Goal: Information Seeking & Learning: Learn about a topic

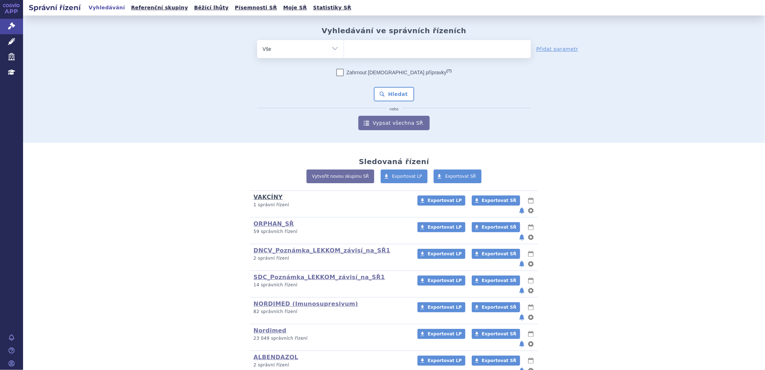
click at [267, 195] on link "VAKCÍNY" at bounding box center [268, 197] width 29 height 7
click at [299, 247] on link "DNCV_Poznámka_LEKKOM_závisí_na_SŘ1" at bounding box center [322, 250] width 137 height 7
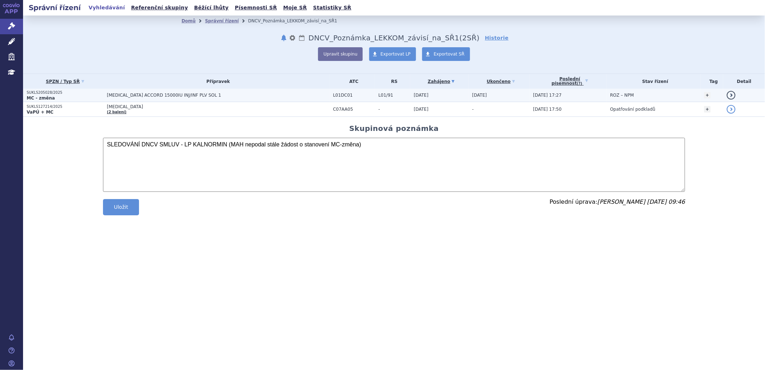
click at [148, 97] on span "[MEDICAL_DATA] ACCORD 15000IU INJ/INF PLV SOL 1" at bounding box center [197, 95] width 180 height 5
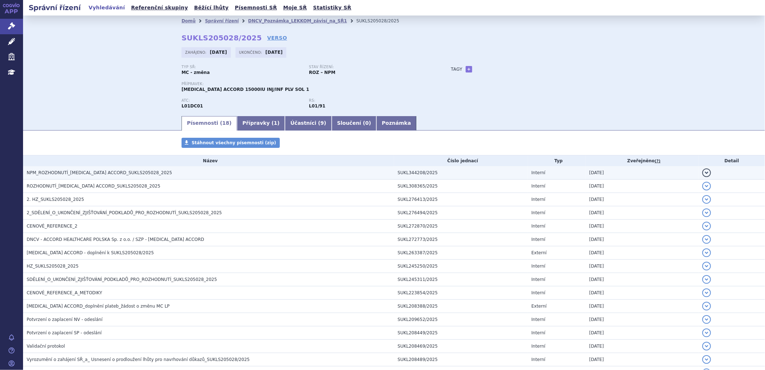
click at [98, 173] on span "NPM_ROZHODNUTÍ_[MEDICAL_DATA] ACCORD_SUKLS205028_2025" at bounding box center [100, 172] width 146 height 5
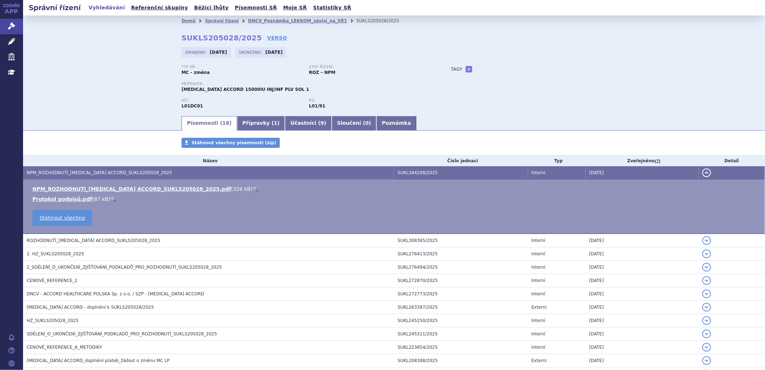
click at [253, 189] on link "🔍" at bounding box center [256, 189] width 6 height 6
